Goal: Information Seeking & Learning: Learn about a topic

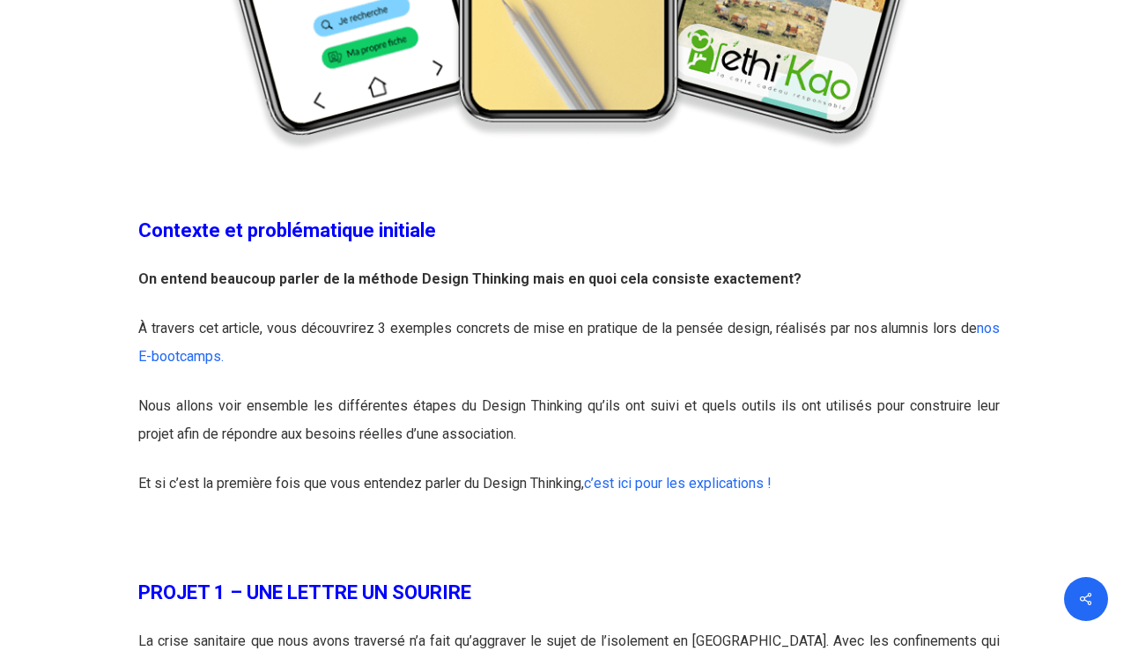
scroll to position [849, 0]
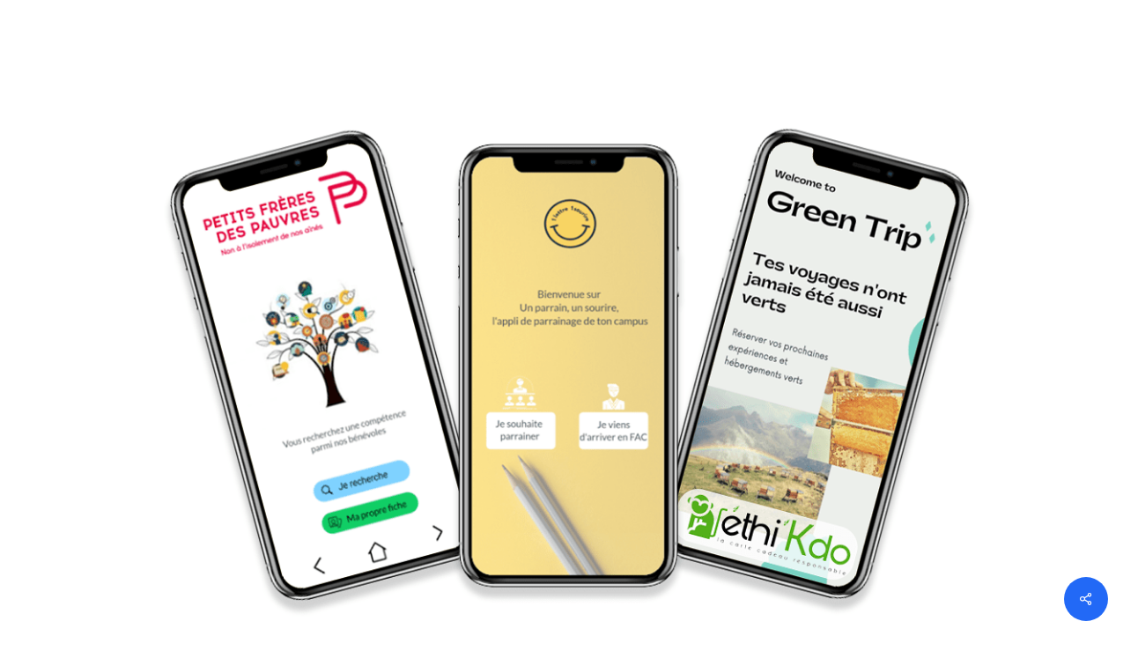
scroll to position [786, 0]
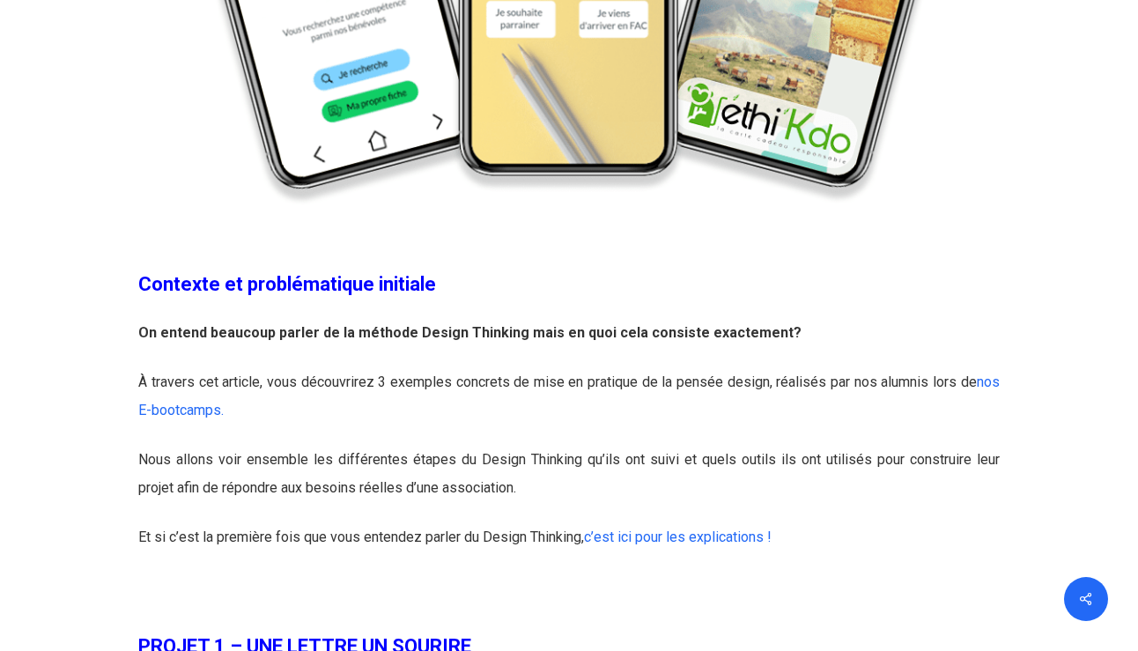
click at [181, 344] on p "On entend beaucoup parler de la méthode Design Thinking mais en quoi cela consi…" at bounding box center [568, 343] width 860 height 49
click at [182, 343] on p "On entend beaucoup parler de la méthode Design Thinking mais en quoi cela consi…" at bounding box center [568, 343] width 860 height 49
click at [204, 339] on strong "On entend beaucoup parler de la méthode Design Thinking mais en quoi cela consi…" at bounding box center [469, 332] width 663 height 17
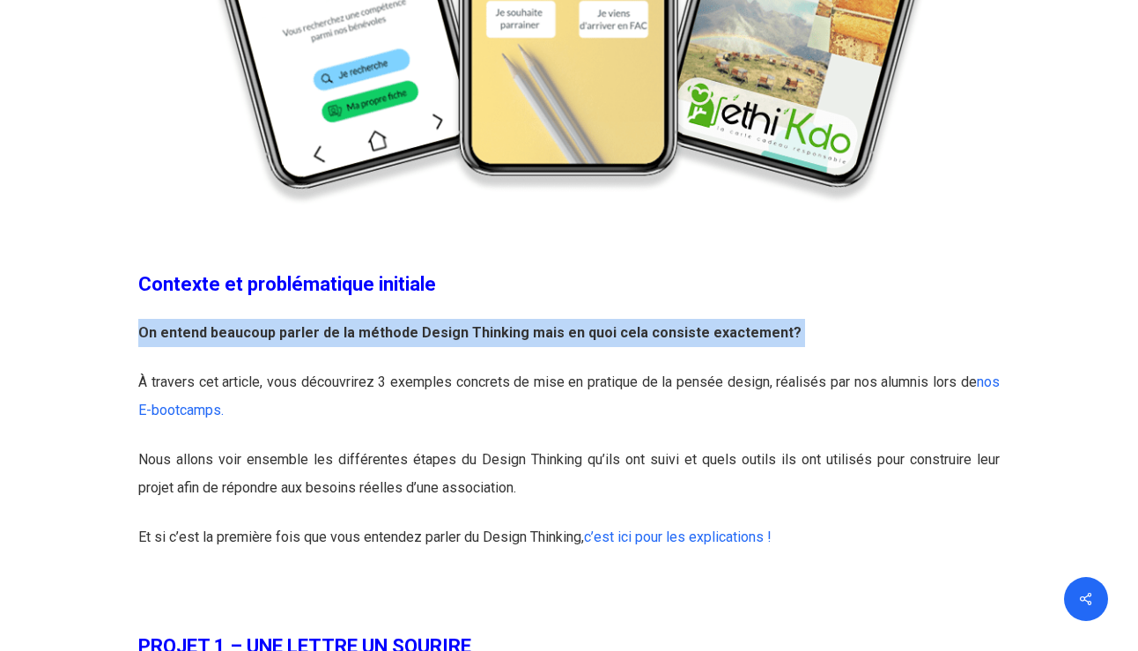
click at [204, 339] on strong "On entend beaucoup parler de la méthode Design Thinking mais en quoi cela consi…" at bounding box center [469, 332] width 663 height 17
copy div "On entend beaucoup parler de la méthode Design Thinking mais en quoi cela consi…"
